Goal: Transaction & Acquisition: Book appointment/travel/reservation

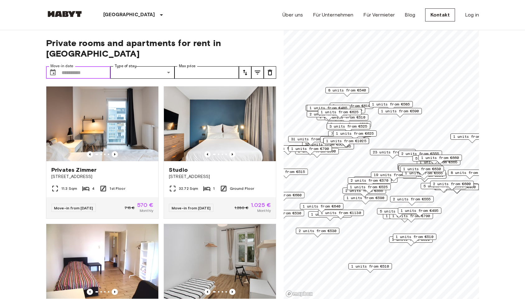
click at [90, 66] on input "Move-in date" at bounding box center [86, 72] width 49 height 12
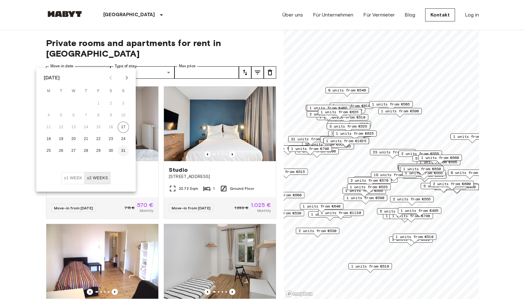
click at [123, 151] on button "31" at bounding box center [123, 150] width 11 height 11
type input "**********"
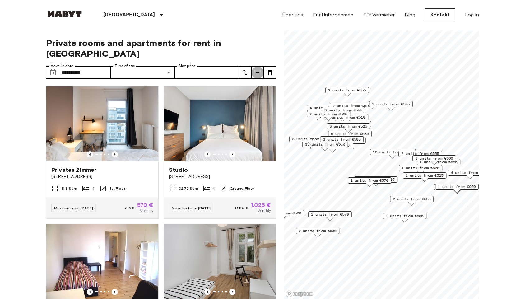
click at [256, 69] on icon "tune" at bounding box center [257, 72] width 7 height 7
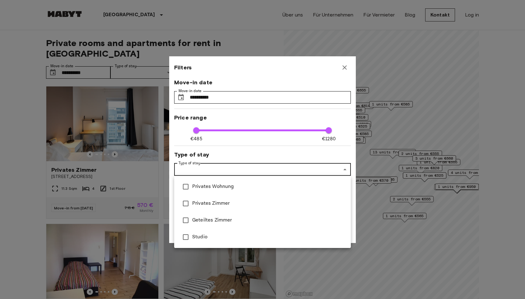
click at [234, 170] on div at bounding box center [262, 149] width 525 height 299
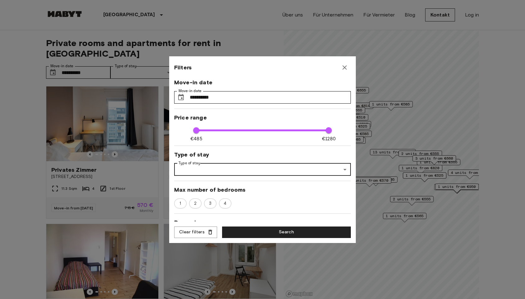
click at [343, 68] on icon "button" at bounding box center [344, 67] width 4 height 4
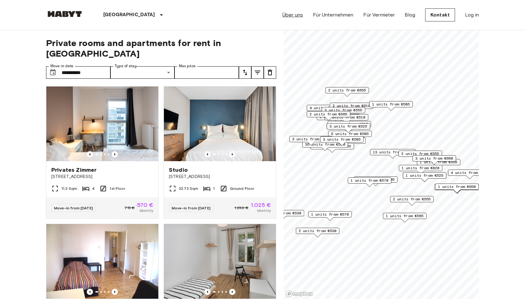
click at [293, 16] on link "Über uns" at bounding box center [292, 14] width 21 height 7
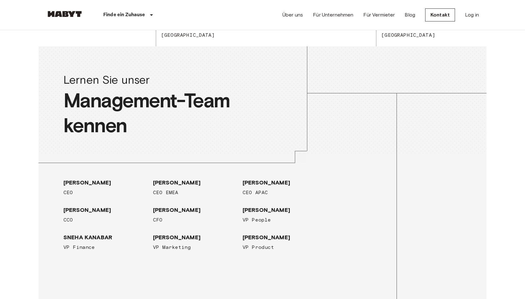
scroll to position [666, 0]
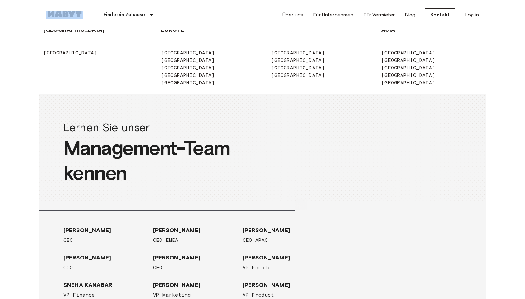
drag, startPoint x: 83, startPoint y: 12, endPoint x: 47, endPoint y: 14, distance: 36.1
click at [47, 14] on div "Finde ein Zuhause Europa Amsterdam Berlin Brüssel Köln Dusseldorf Frankfurt Gra…" at bounding box center [110, 15] width 129 height 30
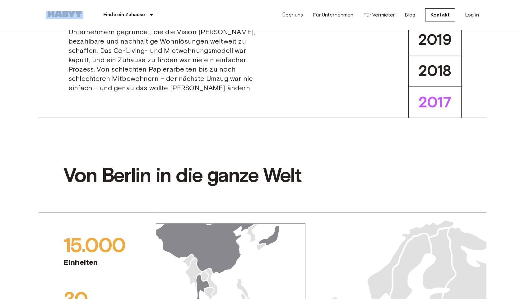
scroll to position [237, 0]
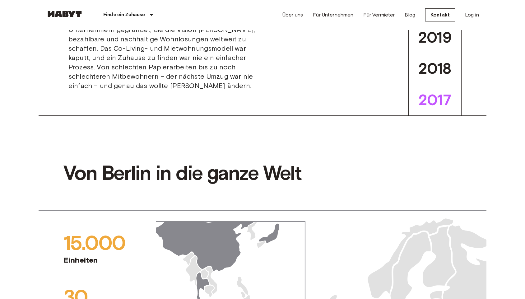
click at [82, 90] on span "Habyt wurde in Berlin von einem Team von Unternehmern gegründet, die die Vision…" at bounding box center [162, 53] width 189 height 75
copy span "Habyt"
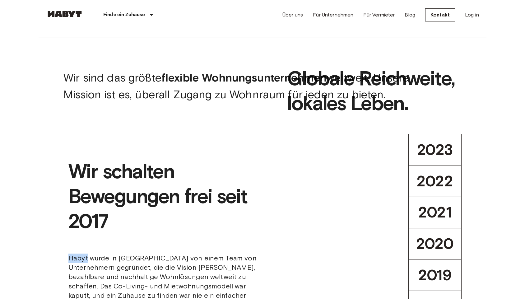
scroll to position [0, 0]
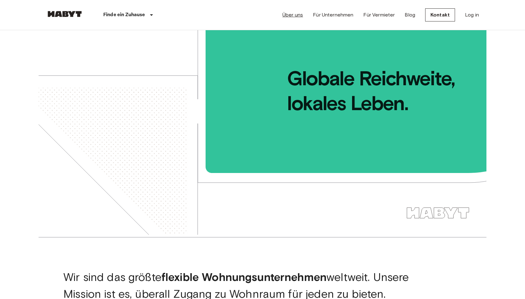
click at [296, 14] on link "Über uns" at bounding box center [292, 14] width 21 height 7
click at [232, 11] on div "Finde ein Zuhause Europa Amsterdam Berlin Brüssel Köln Dusseldorf Frankfurt Gra…" at bounding box center [262, 15] width 433 height 30
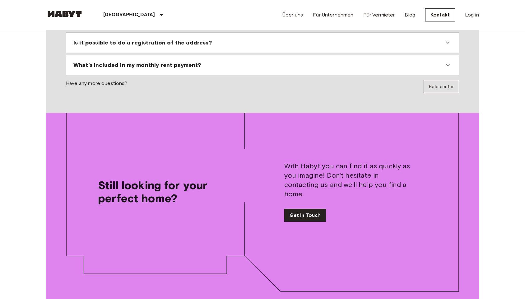
scroll to position [721, 0]
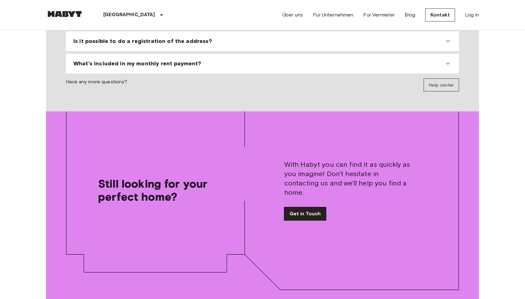
click at [310, 207] on link "Get in Touch" at bounding box center [305, 213] width 42 height 13
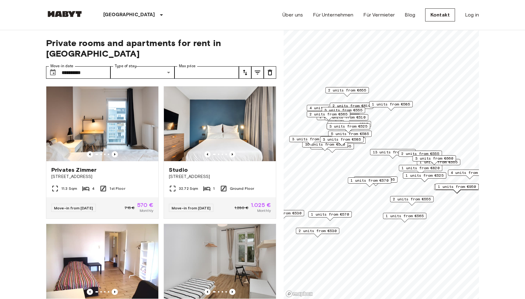
scroll to position [721, 0]
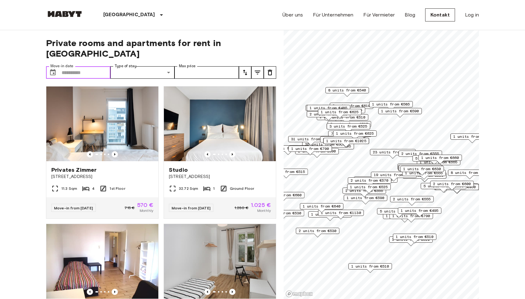
click at [92, 66] on input "Move-in date" at bounding box center [86, 72] width 49 height 12
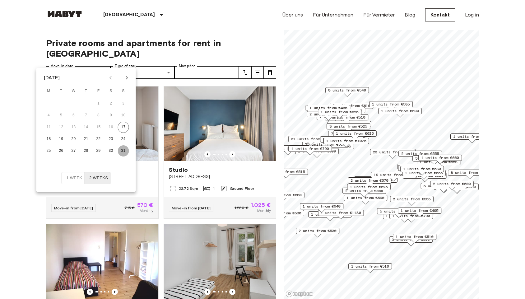
click at [123, 151] on button "31" at bounding box center [123, 150] width 11 height 11
type input "**********"
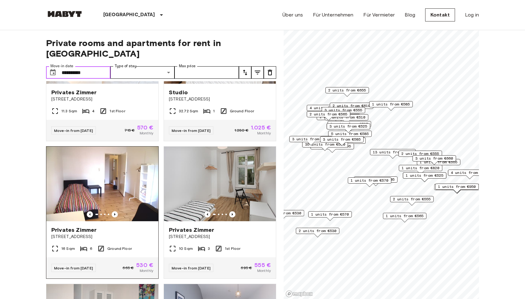
scroll to position [78, 0]
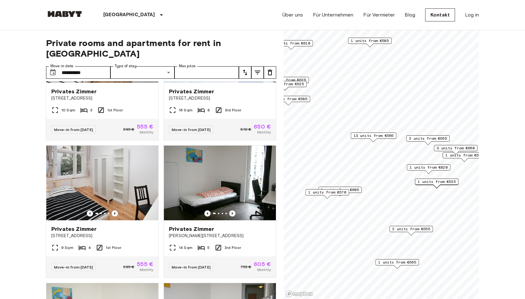
click at [427, 137] on span "2 units from €555" at bounding box center [428, 139] width 38 height 6
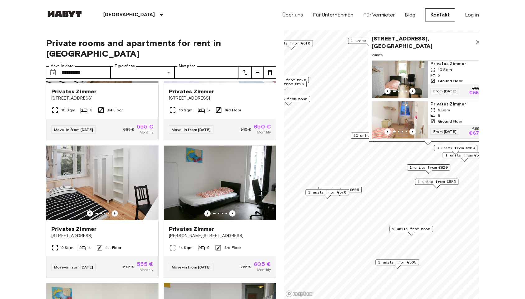
click at [465, 154] on div "3 units from €660" at bounding box center [456, 150] width 44 height 10
click at [465, 156] on span "1 units from €555" at bounding box center [464, 155] width 38 height 6
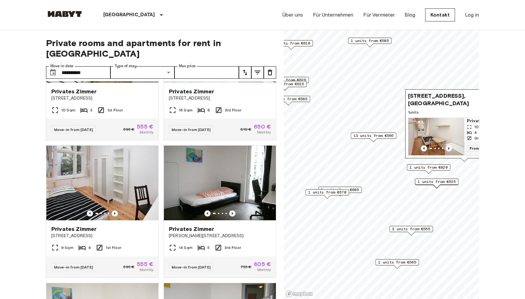
click at [447, 182] on span "1 units from €525" at bounding box center [436, 182] width 38 height 6
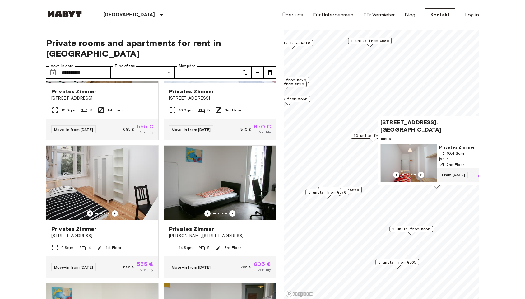
click at [356, 190] on span "1 units from €605" at bounding box center [340, 190] width 38 height 6
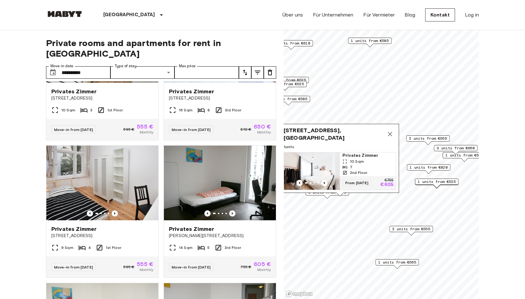
click at [325, 137] on span "Feilnerstraße 10, 10969 Berlin, GER" at bounding box center [333, 133] width 100 height 15
click at [324, 169] on img "Map marker" at bounding box center [312, 170] width 56 height 37
click at [401, 228] on span "2 units from €555" at bounding box center [411, 229] width 38 height 6
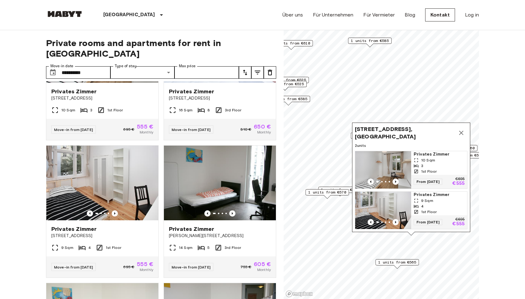
click at [392, 159] on img "Map marker" at bounding box center [383, 169] width 56 height 37
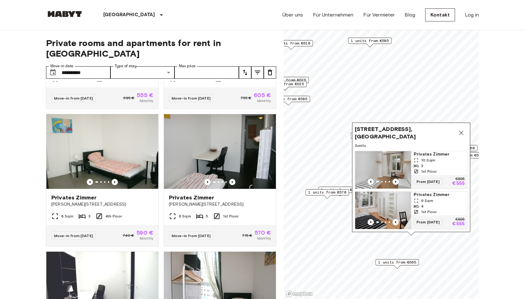
scroll to position [256, 0]
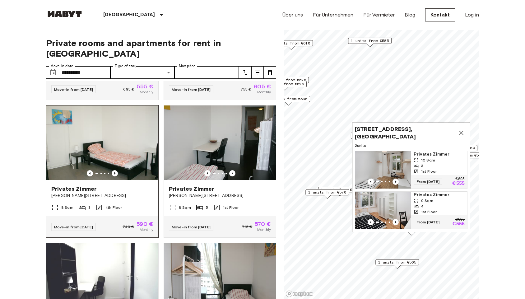
click at [104, 140] on img at bounding box center [102, 142] width 112 height 75
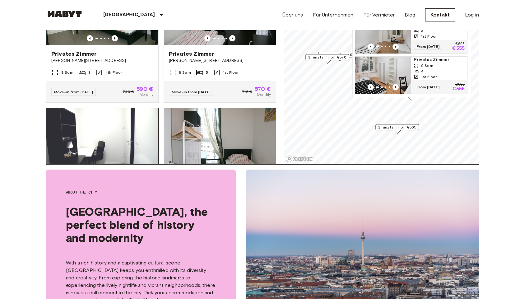
scroll to position [145, 0]
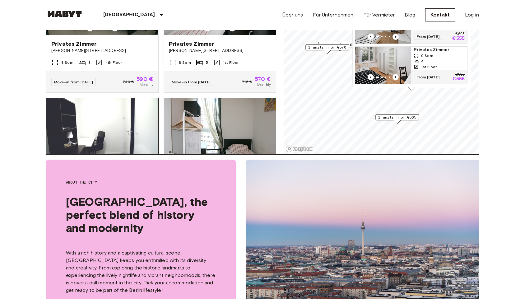
click at [79, 140] on img at bounding box center [102, 135] width 112 height 75
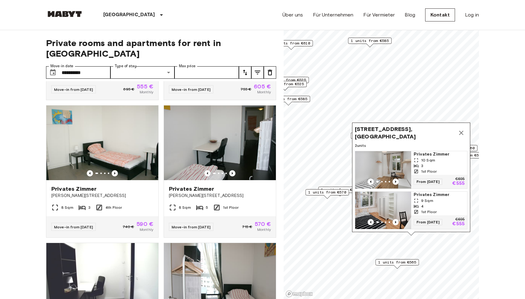
scroll to position [0, 0]
click at [460, 133] on icon "Map marker" at bounding box center [461, 133] width 4 height 4
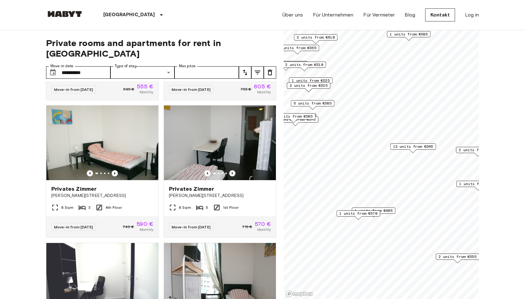
click at [419, 147] on span "13 units from €565" at bounding box center [413, 147] width 40 height 6
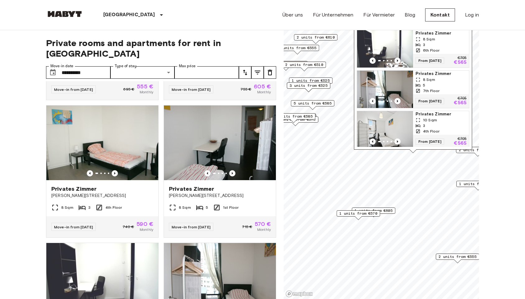
click at [398, 120] on img "Map marker" at bounding box center [385, 129] width 56 height 37
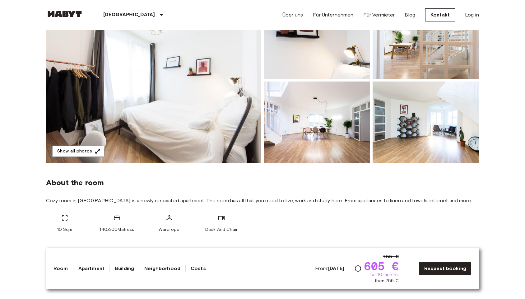
scroll to position [95, 0]
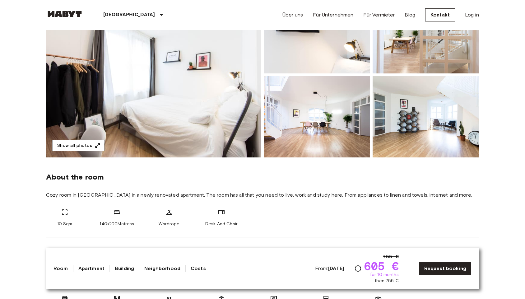
click at [205, 268] on link "Costs" at bounding box center [198, 267] width 15 height 7
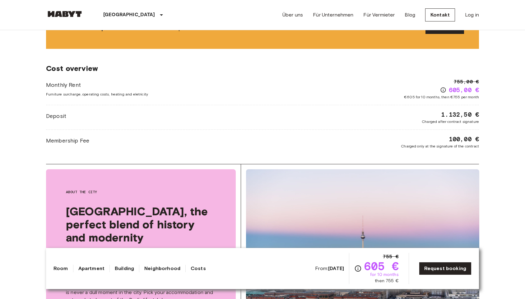
scroll to position [781, 0]
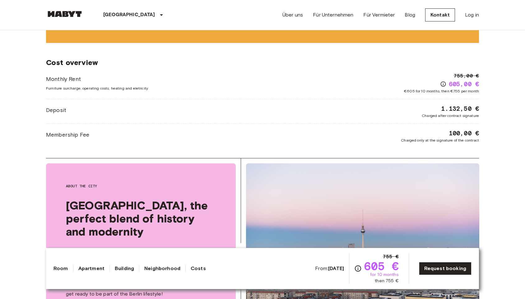
click at [323, 72] on div "Monthly Rent Furniture surcharge, operating costs, heating and eletricity 755,0…" at bounding box center [262, 83] width 433 height 22
